Goal: Task Accomplishment & Management: Complete application form

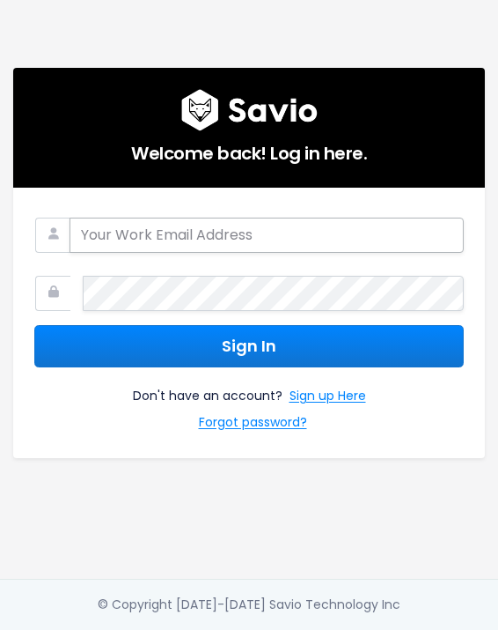
click at [271, 224] on input "email" at bounding box center [267, 235] width 395 height 35
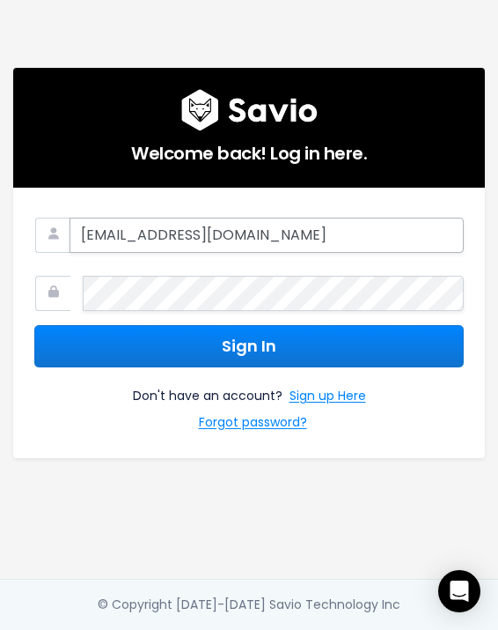
type input "[EMAIL_ADDRESS][DOMAIN_NAME]"
click at [347, 392] on link "Sign up Here" at bounding box center [328, 398] width 77 height 26
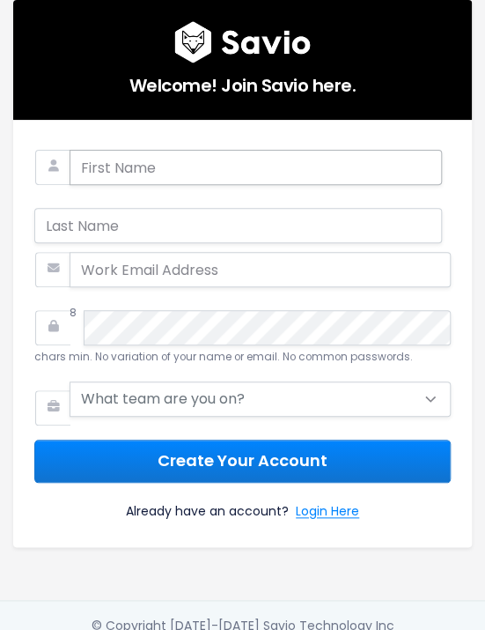
click at [164, 173] on input "text" at bounding box center [256, 167] width 373 height 35
type input "[PERSON_NAME]"
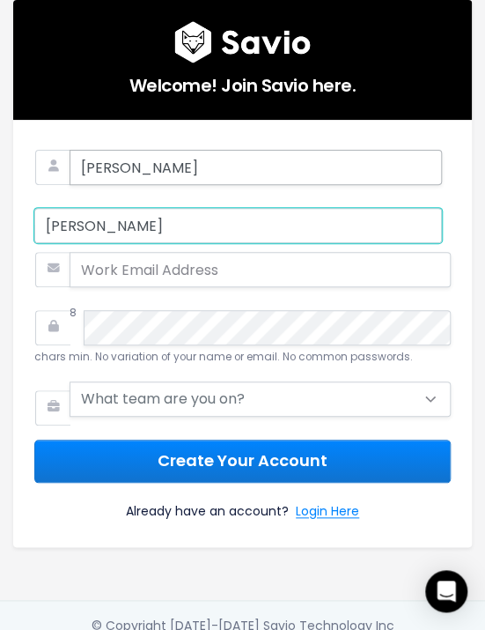
type input "Liberato"
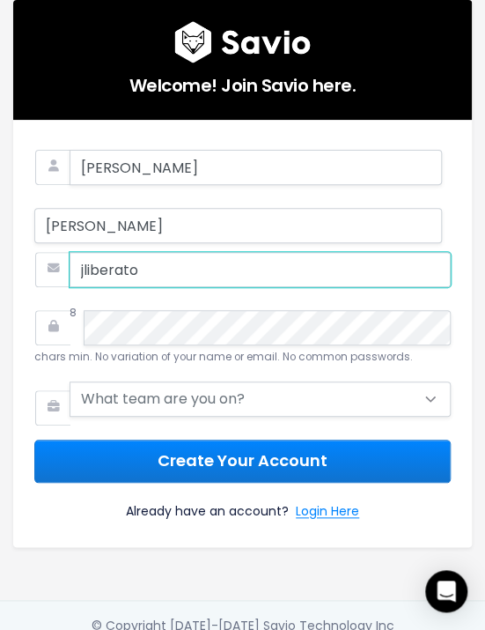
type input "[EMAIL_ADDRESS][DOMAIN_NAME]"
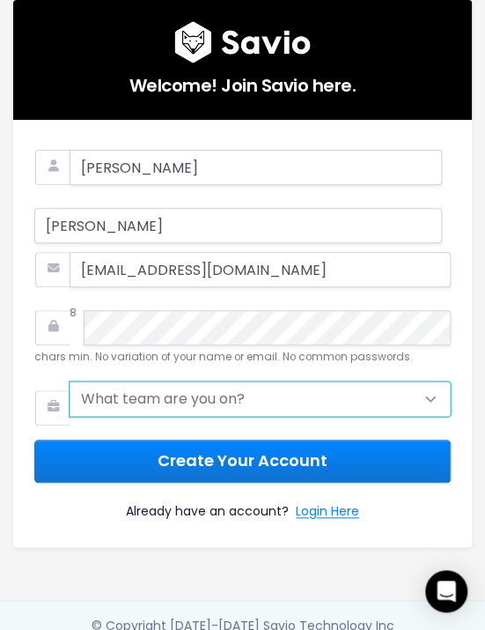
click at [86, 404] on select "What team are you on? Support Product Sales Customer Success Marketing Other" at bounding box center [260, 398] width 381 height 35
select select "SUPPORT"
click at [70, 381] on select "What team are you on? Support Product Sales Customer Success Marketing Other" at bounding box center [260, 398] width 381 height 35
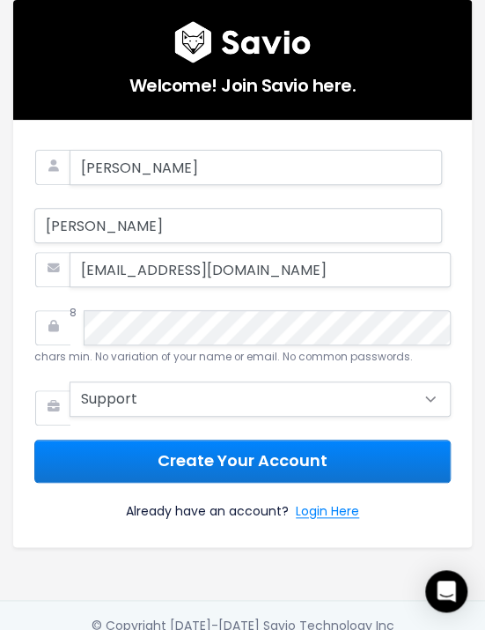
click at [234, 359] on small "8 chars min. No variation of your name or email. No common passwords." at bounding box center [223, 335] width 379 height 58
click at [52, 328] on icon at bounding box center [52, 327] width 35 height 35
click at [278, 295] on form "Joana Liberato jliberato@flinks.com 8 chars min. No variation of your name or e…" at bounding box center [242, 333] width 417 height 385
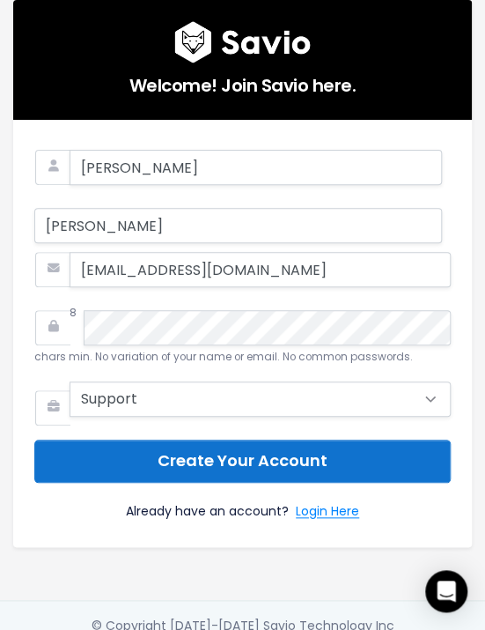
click at [329, 455] on button "Create Your Account" at bounding box center [242, 460] width 417 height 43
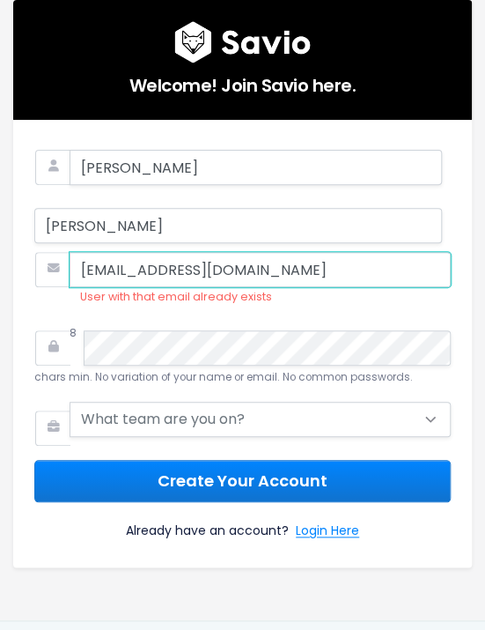
drag, startPoint x: 253, startPoint y: 259, endPoint x: -16, endPoint y: 261, distance: 268.6
click at [0, 261] on html "Welcome! Join Savio here. Joana Liberato jliberato@flinks.com User with that em…" at bounding box center [242, 315] width 485 height 630
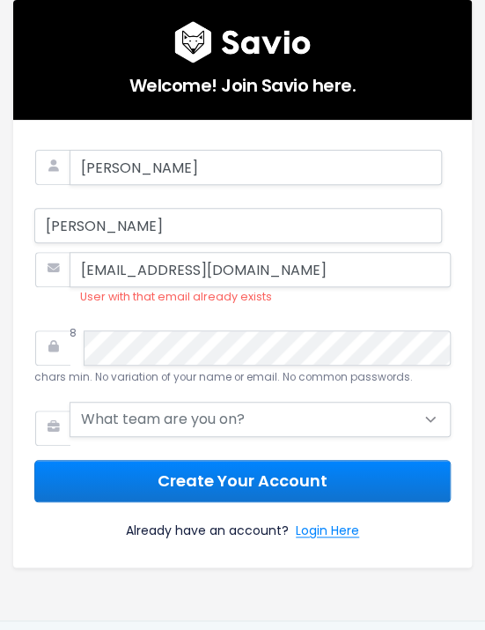
click at [76, 308] on form "Joana Liberato jliberato@flinks.com User with that email already exists 8 chars…" at bounding box center [242, 343] width 417 height 405
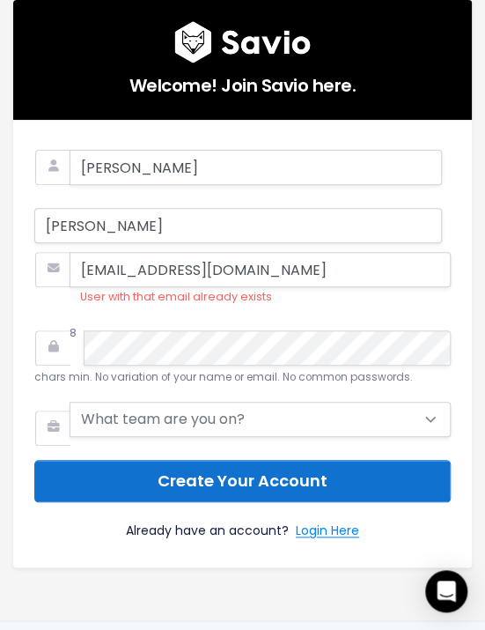
click at [250, 477] on button "Create Your Account" at bounding box center [242, 481] width 417 height 43
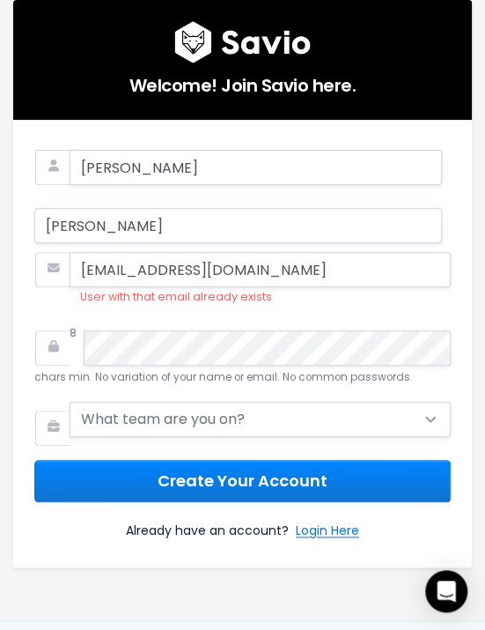
click at [333, 534] on link "Login Here" at bounding box center [327, 533] width 63 height 26
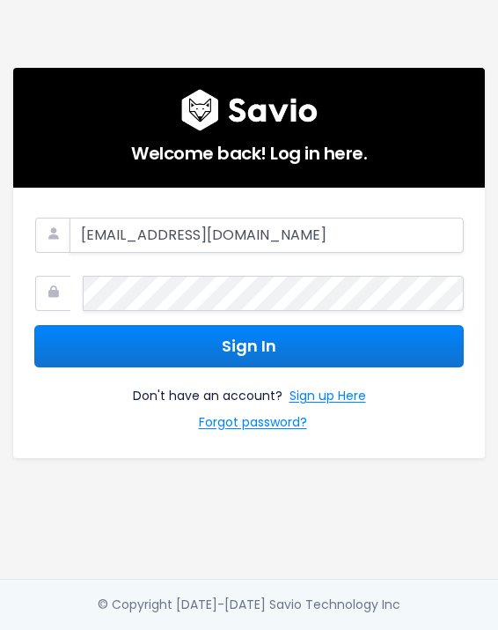
type input "jliberato@flinks.com"
click at [146, 367] on div "Don't have an account? Sign up Here Forgot password?" at bounding box center [249, 401] width 430 height 69
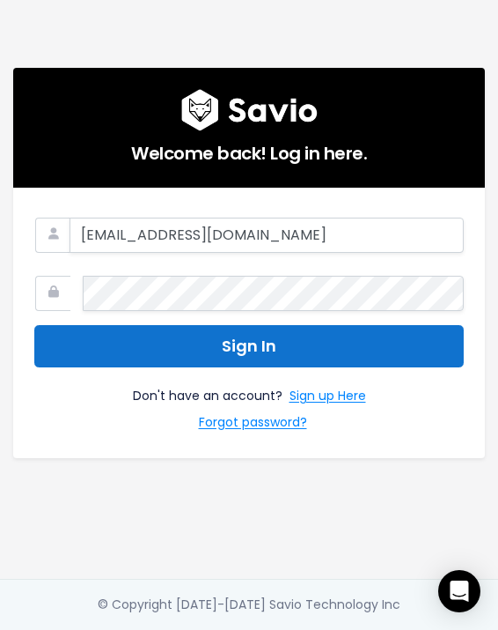
click at [161, 343] on button "Sign In" at bounding box center [249, 346] width 430 height 43
